Goal: Information Seeking & Learning: Learn about a topic

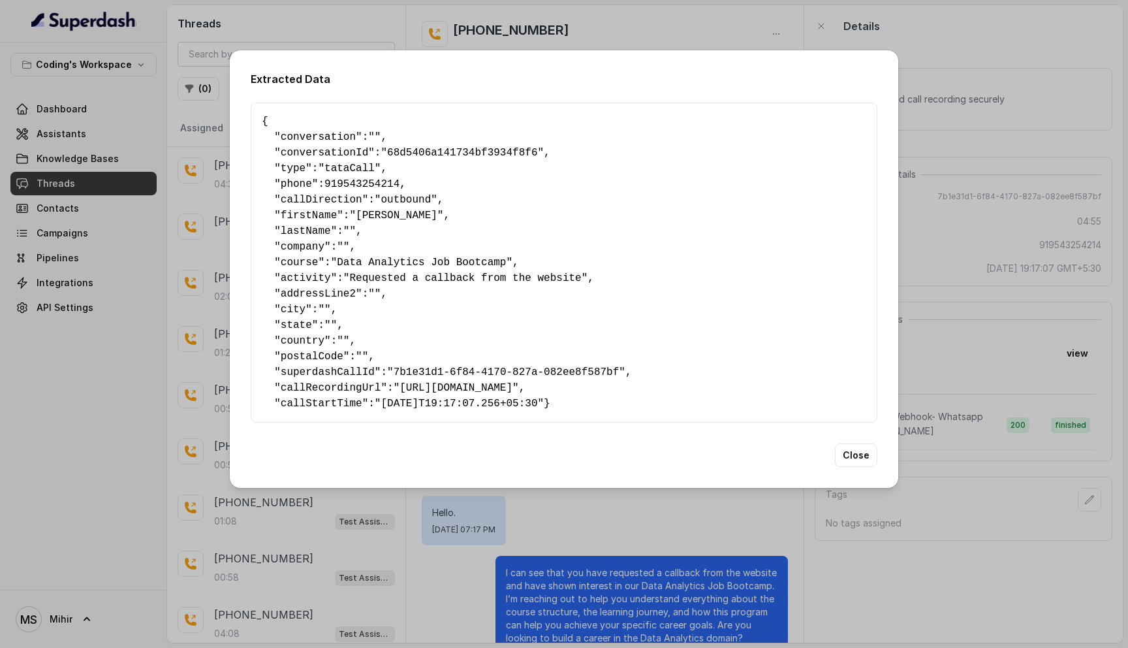
scroll to position [2204, 0]
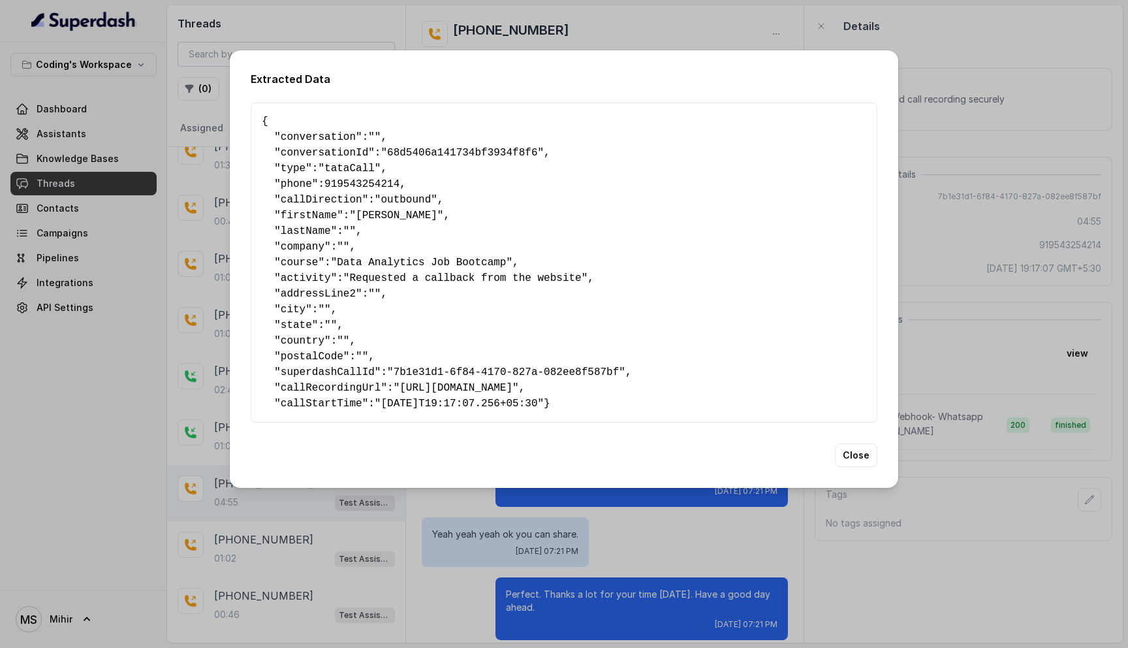
click at [903, 71] on div "Extracted Data { " conversation ": "" , " conversationId ": "68d5406a141734bf39…" at bounding box center [564, 324] width 1128 height 648
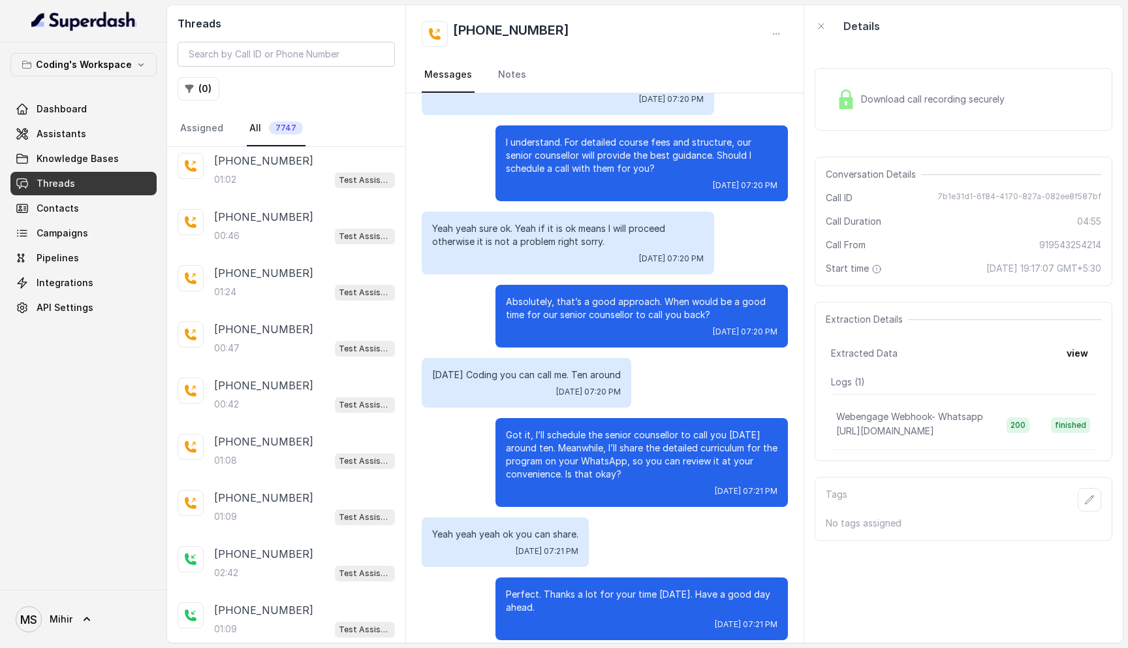
scroll to position [907, 0]
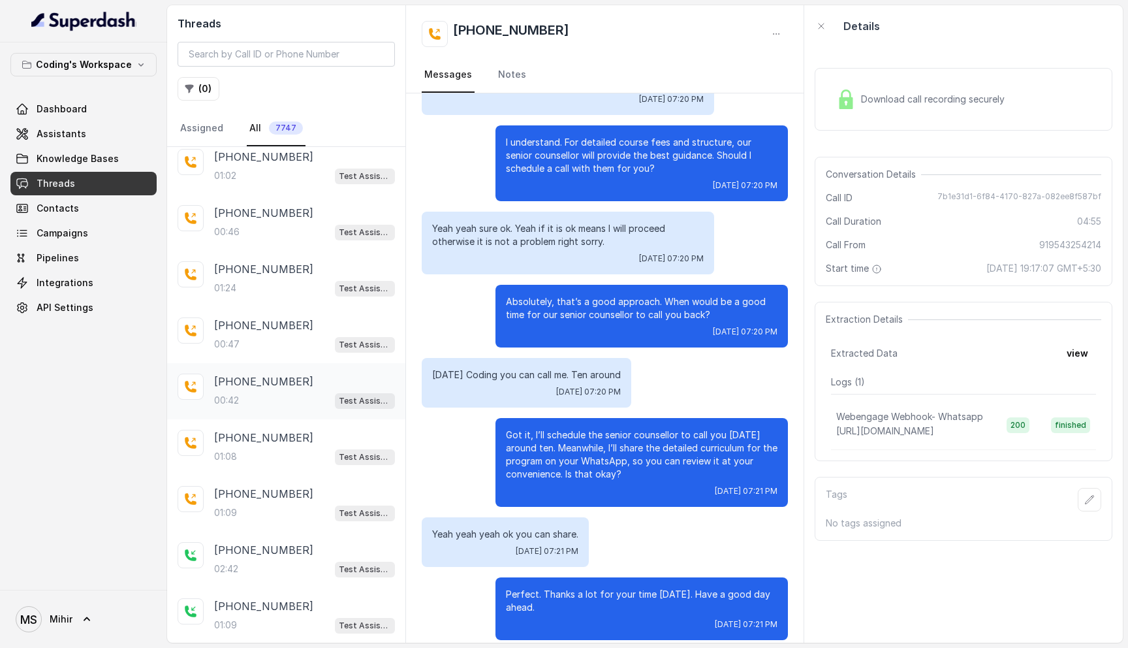
click at [212, 393] on div "[PHONE_NUMBER]:42 Test Assistant-3" at bounding box center [286, 391] width 238 height 56
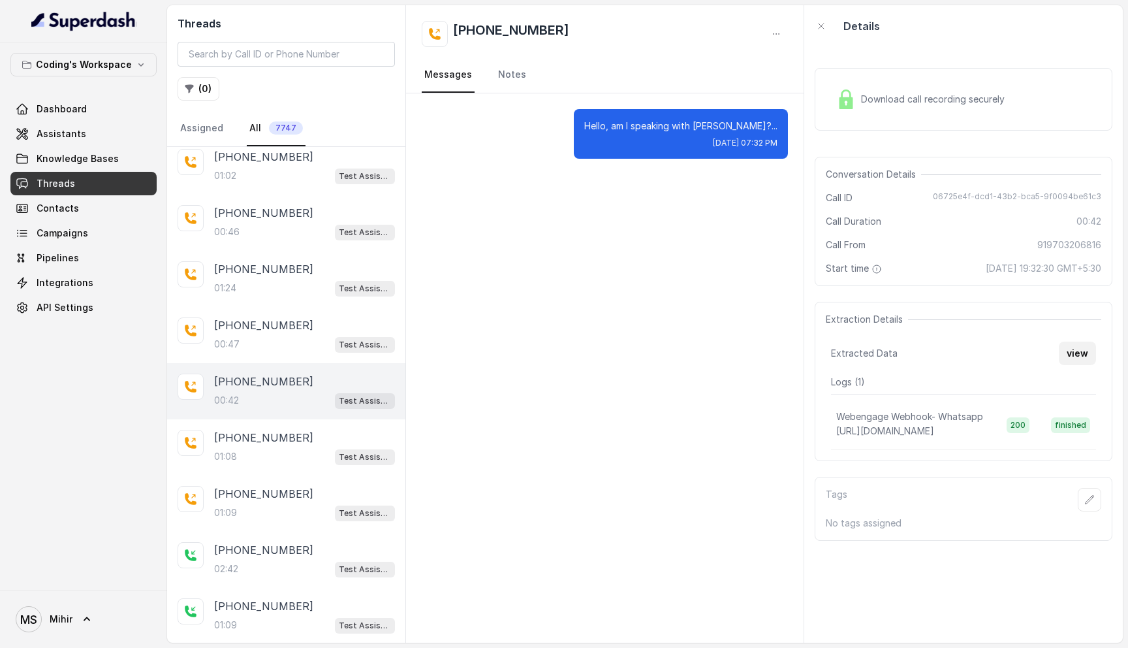
click at [1085, 354] on button "view" at bounding box center [1077, 354] width 37 height 24
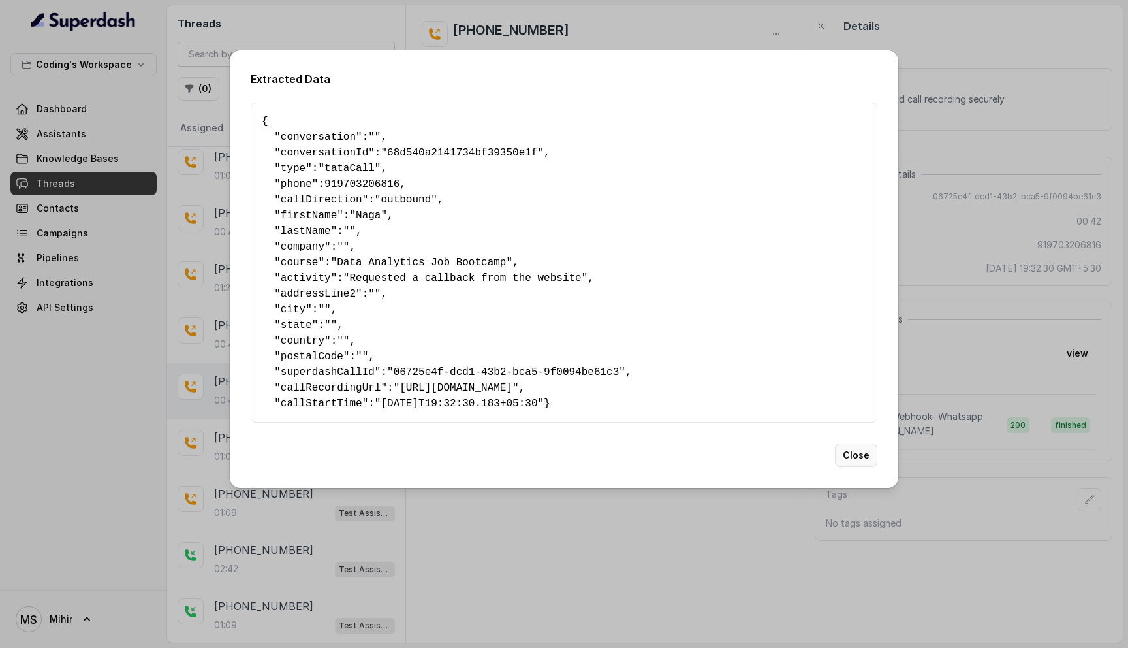
click at [850, 467] on button "Close" at bounding box center [856, 455] width 42 height 24
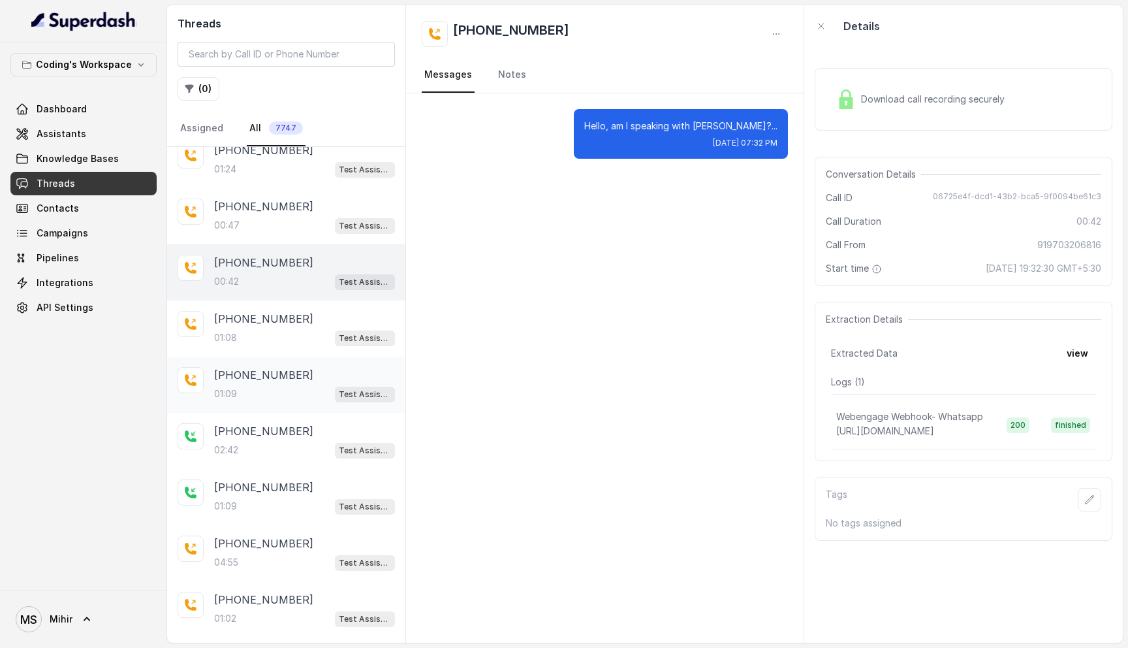
scroll to position [1026, 0]
click at [251, 394] on div "[PHONE_NUMBER]:09 Test Assistant-3" at bounding box center [286, 384] width 238 height 56
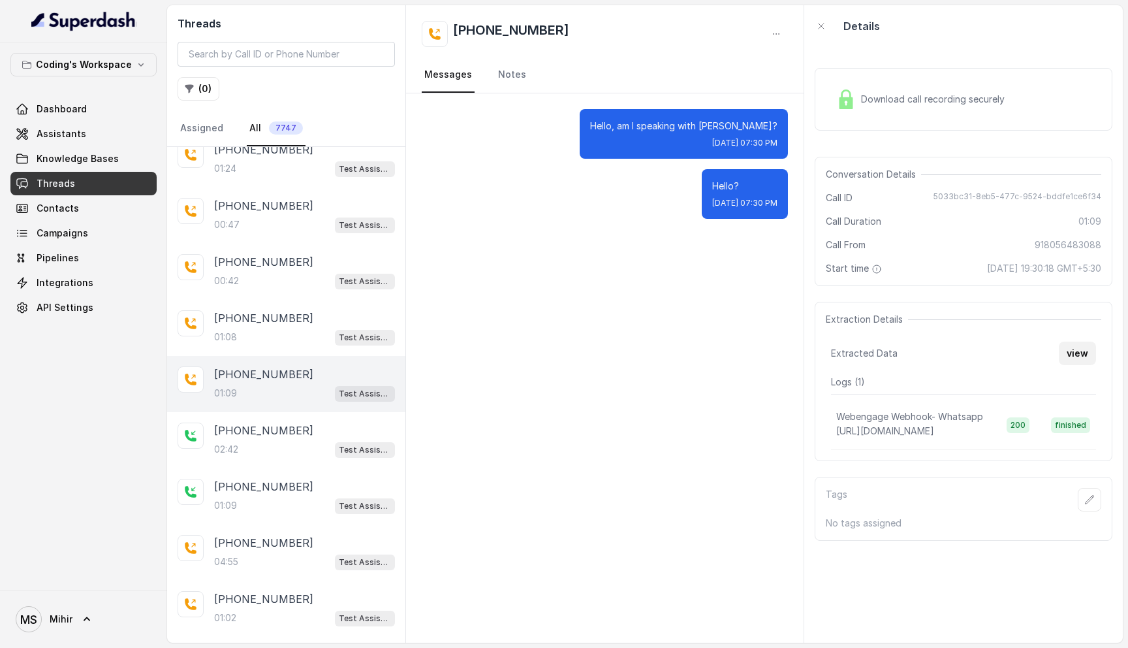
click at [1072, 358] on button "view" at bounding box center [1077, 354] width 37 height 24
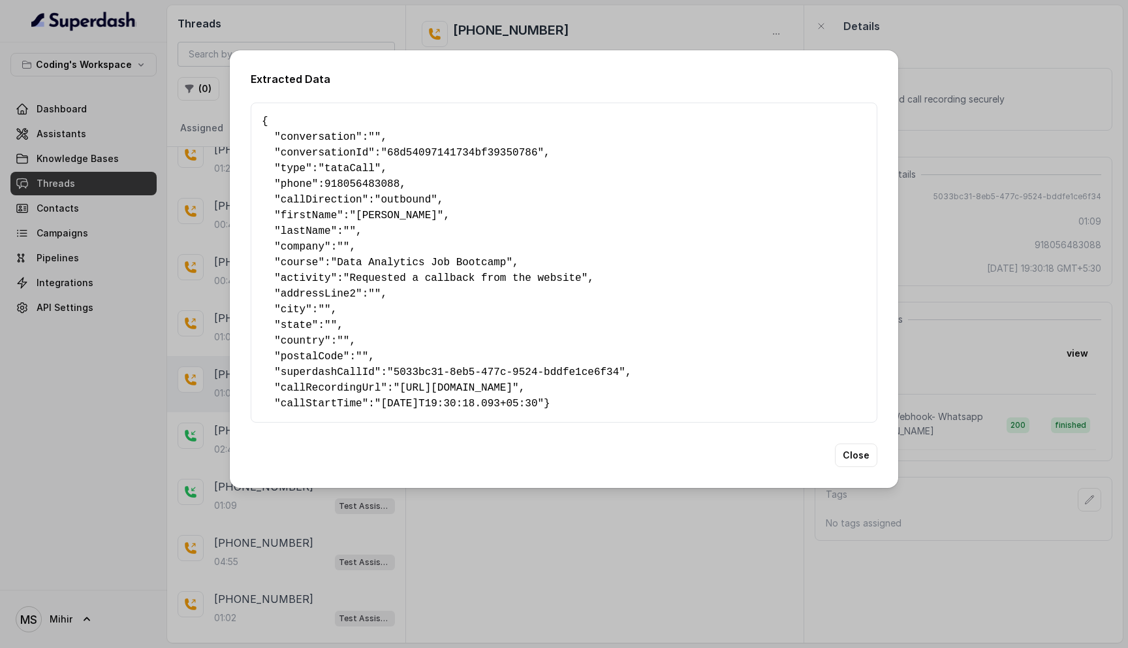
click at [381, 594] on div "Extracted Data { " conversation ": "" , " conversationId ": "68d54097141734bf39…" at bounding box center [564, 324] width 1128 height 648
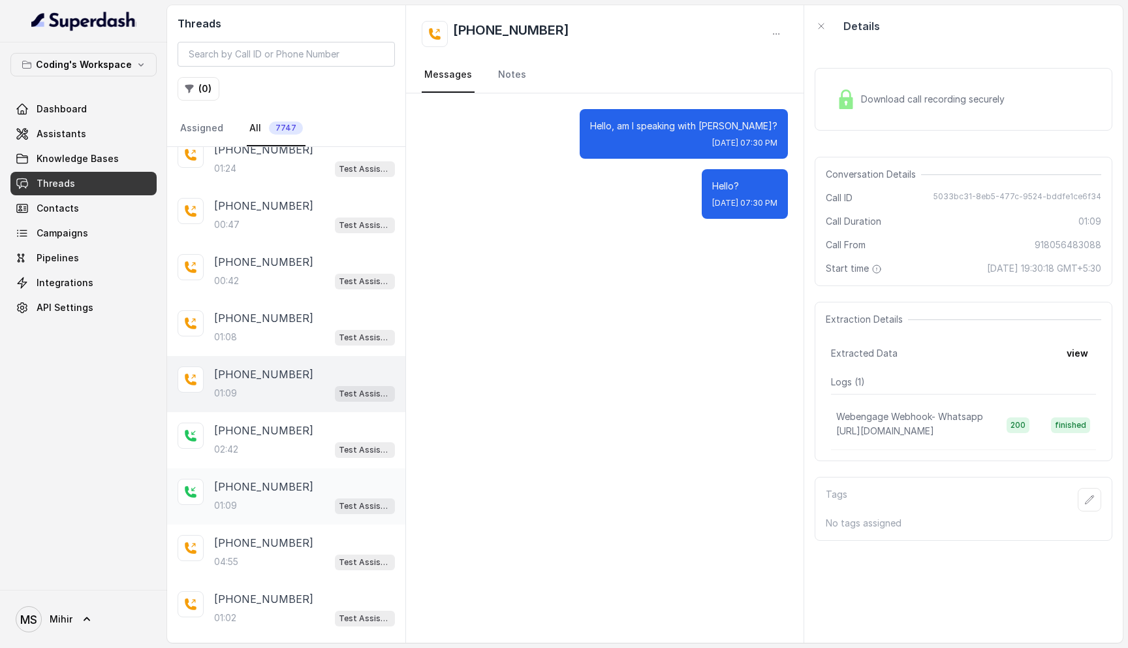
click at [238, 503] on div "01:09 Test Assistant-3" at bounding box center [304, 505] width 181 height 17
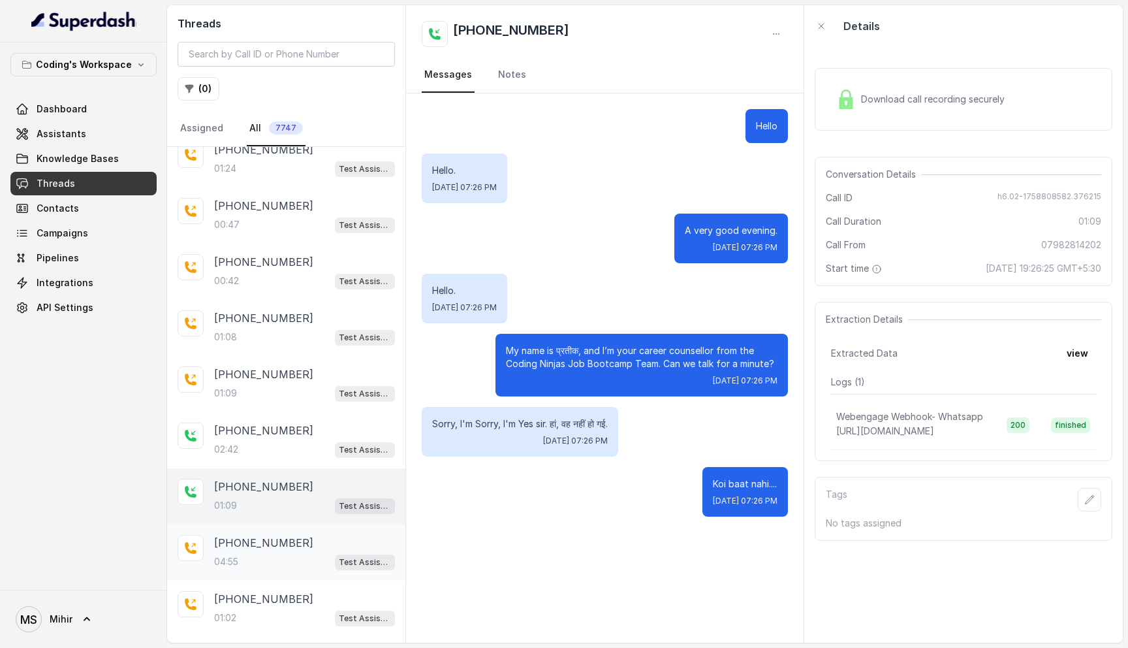
click at [282, 535] on p "[PHONE_NUMBER]" at bounding box center [263, 543] width 99 height 16
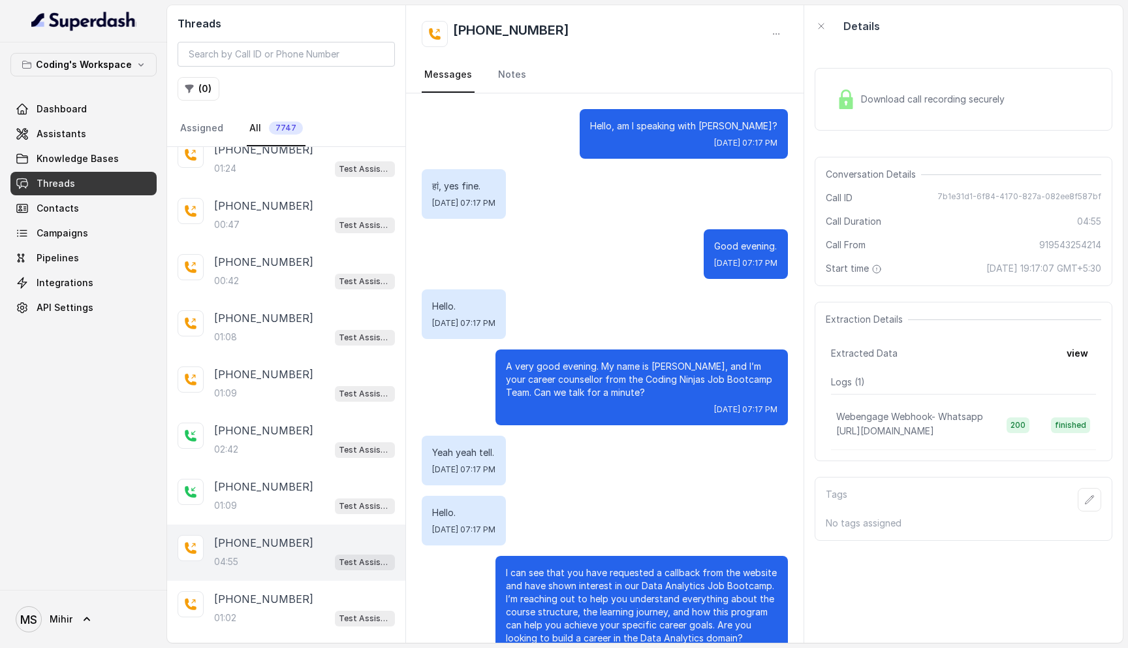
scroll to position [2204, 0]
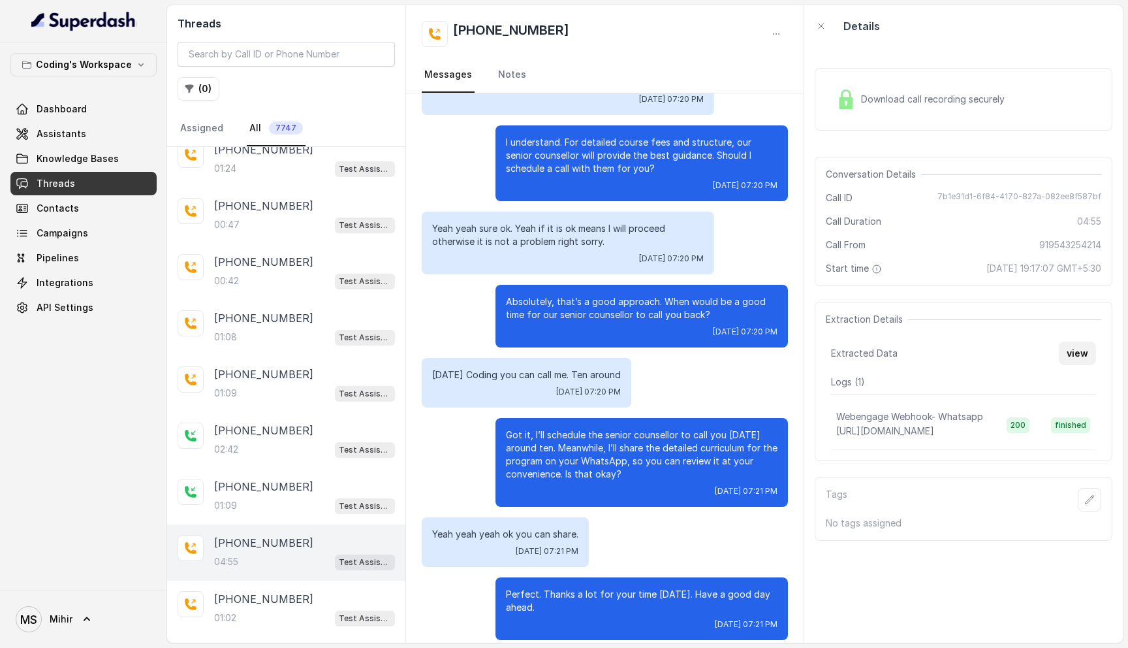
click at [1071, 361] on button "view" at bounding box center [1077, 354] width 37 height 24
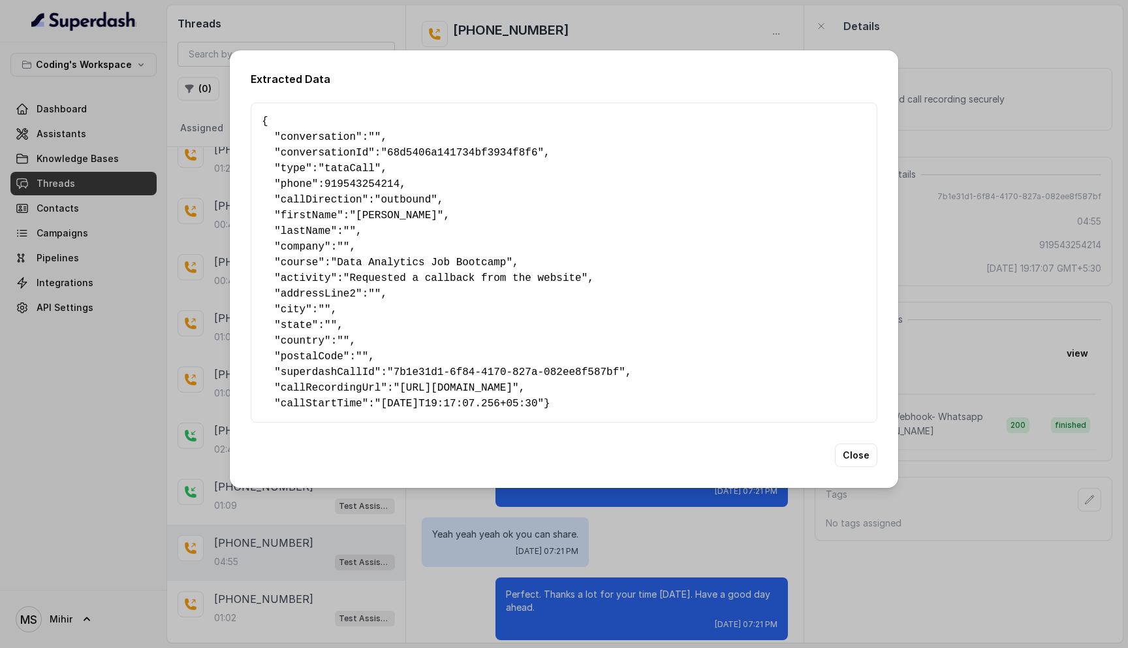
click at [700, 581] on div "Extracted Data { " conversation ": "" , " conversationId ": "68d5406a141734bf39…" at bounding box center [564, 324] width 1128 height 648
